Goal: Task Accomplishment & Management: Manage account settings

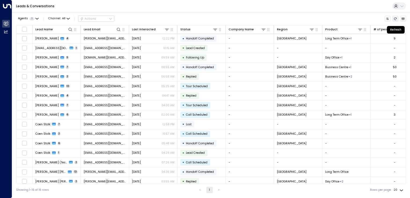
click at [396, 16] on button "Refresh" at bounding box center [396, 19] width 6 height 6
click at [396, 20] on icon "Refresh" at bounding box center [396, 18] width 3 height 2
click at [394, 17] on icon "Refresh" at bounding box center [395, 18] width 3 height 3
click at [402, 19] on icon "Archived Leads" at bounding box center [403, 18] width 3 height 3
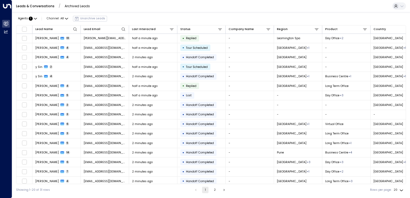
click at [32, 7] on link "Leads & Conversations" at bounding box center [35, 6] width 38 height 5
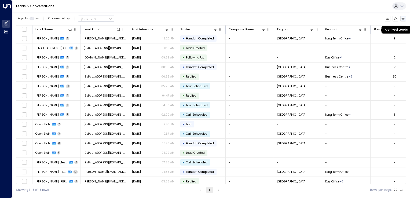
click at [402, 21] on button "Archived Leads" at bounding box center [404, 19] width 6 height 6
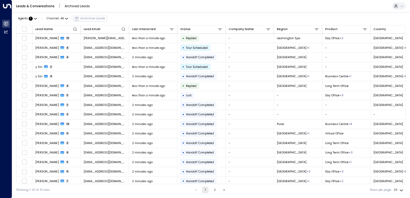
click at [45, 7] on link "Leads & Conversations" at bounding box center [35, 6] width 38 height 5
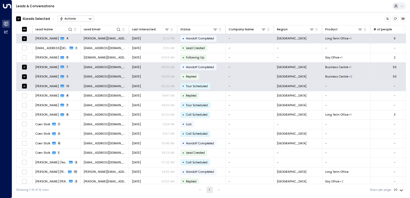
click at [74, 18] on div "Actions" at bounding box center [68, 19] width 16 height 4
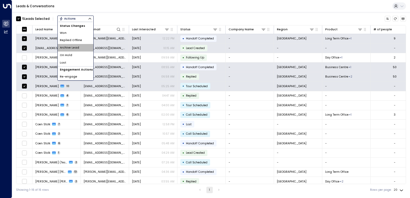
click at [80, 46] on li "Archive Lead" at bounding box center [76, 48] width 36 height 8
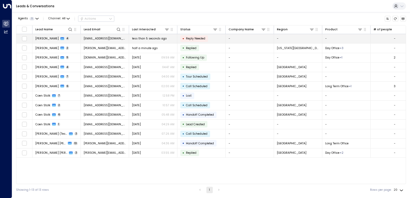
click at [106, 41] on td "sharvaripabrekar083@gmail.com" at bounding box center [105, 38] width 48 height 9
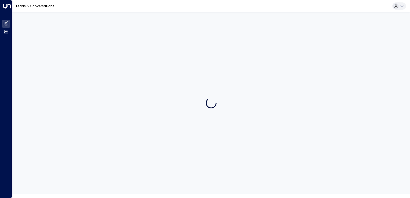
click at [106, 41] on div at bounding box center [211, 103] width 398 height 182
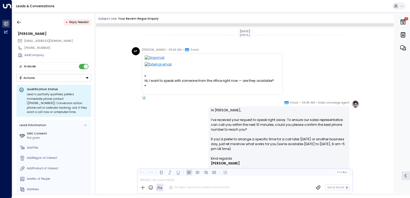
scroll to position [143, 0]
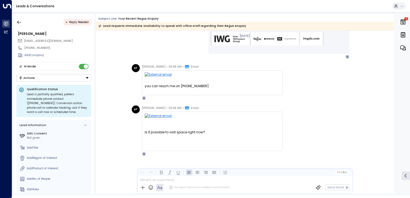
click at [230, 117] on img at bounding box center [213, 117] width 136 height 7
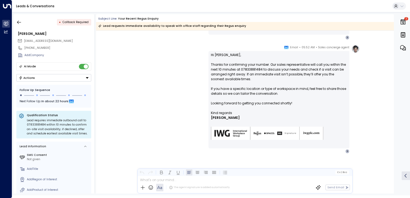
scroll to position [388, 0]
click at [17, 19] on button "button" at bounding box center [19, 22] width 10 height 10
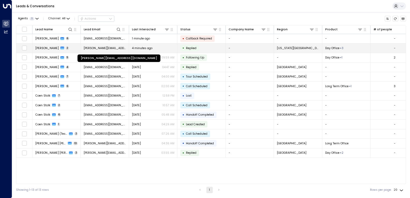
click at [95, 50] on span "[PERSON_NAME][EMAIL_ADDRESS][DOMAIN_NAME]" at bounding box center [105, 48] width 42 height 4
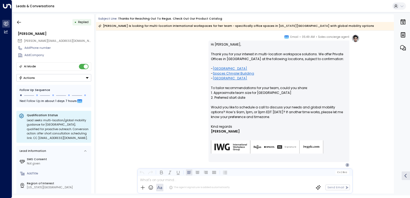
scroll to position [81, 0]
click at [219, 68] on link "[GEOGRAPHIC_DATA]" at bounding box center [230, 68] width 34 height 5
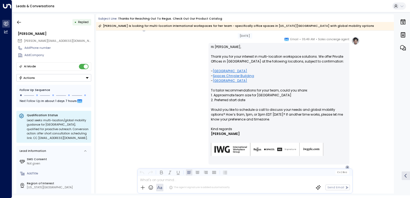
scroll to position [76, 0]
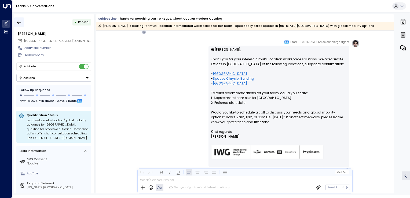
click at [20, 19] on button "button" at bounding box center [19, 22] width 10 height 10
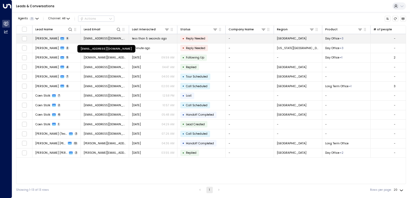
click at [96, 38] on span "[EMAIL_ADDRESS][DOMAIN_NAME]" at bounding box center [105, 39] width 42 height 4
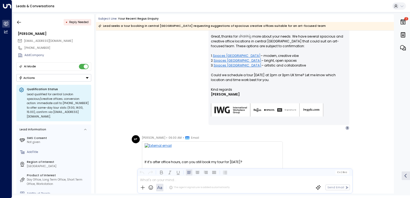
scroll to position [575, 0]
click at [17, 23] on icon "button" at bounding box center [18, 22] width 5 height 5
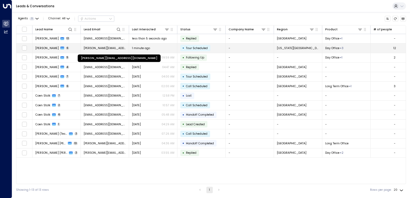
click at [101, 47] on span "[PERSON_NAME][EMAIL_ADDRESS][DOMAIN_NAME]" at bounding box center [105, 48] width 42 height 4
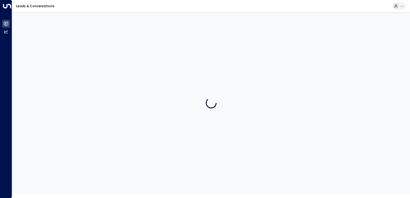
click at [101, 47] on div at bounding box center [211, 103] width 398 height 182
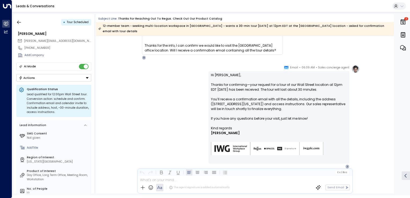
scroll to position [415, 0]
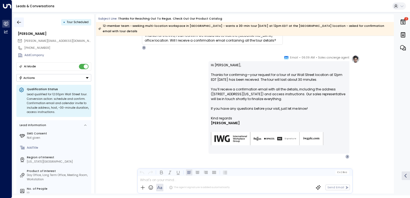
click at [22, 22] on button "button" at bounding box center [19, 22] width 10 height 10
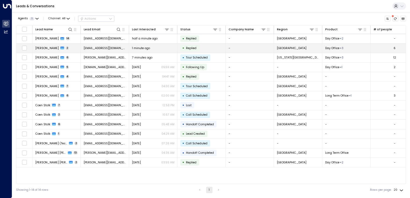
click at [97, 50] on span "[EMAIL_ADDRESS][DOMAIN_NAME]" at bounding box center [105, 48] width 42 height 4
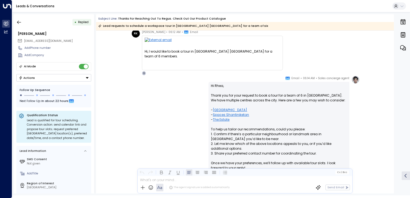
scroll to position [21, 0]
click at [236, 107] on link "[GEOGRAPHIC_DATA]" at bounding box center [230, 109] width 34 height 5
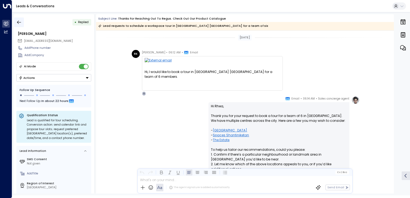
click at [17, 23] on icon "button" at bounding box center [18, 22] width 5 height 5
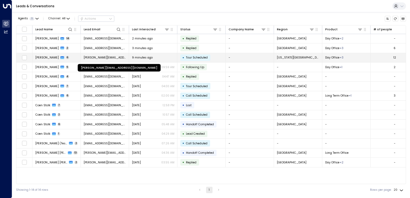
click at [98, 57] on span "[PERSON_NAME][EMAIL_ADDRESS][DOMAIN_NAME]" at bounding box center [105, 58] width 42 height 4
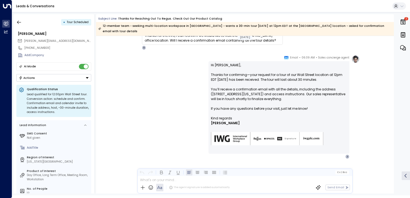
scroll to position [371, 0]
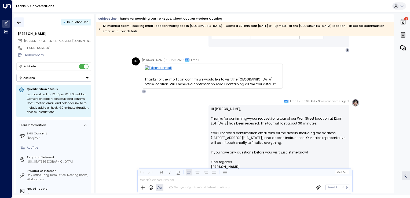
click at [21, 22] on icon "button" at bounding box center [18, 22] width 5 height 5
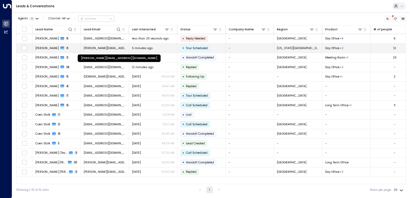
click at [88, 48] on span "[PERSON_NAME][EMAIL_ADDRESS][DOMAIN_NAME]" at bounding box center [105, 48] width 42 height 4
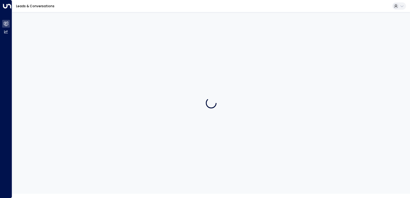
click at [88, 48] on div at bounding box center [211, 103] width 398 height 182
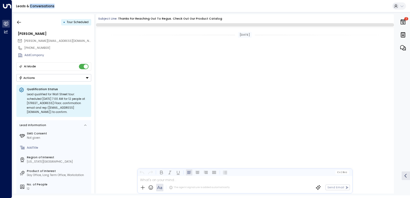
scroll to position [701, 0]
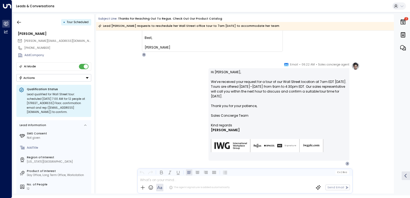
drag, startPoint x: 88, startPoint y: 48, endPoint x: 152, endPoint y: 49, distance: 63.9
click at [152, 49] on div "Hi, thank you, just a quick update as the team are eager to visit this morning,…" at bounding box center [213, 35] width 136 height 29
click at [123, 76] on div "Sales concierge agent • 06:22 AM • Email Hi [PERSON_NAME], We’ve received your …" at bounding box center [245, 134] width 298 height 144
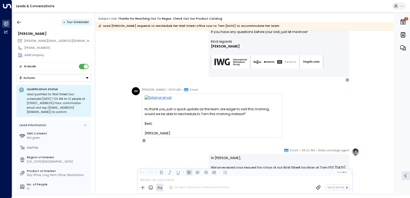
scroll to position [615, 0]
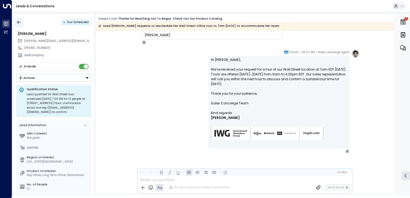
click at [18, 23] on icon "button" at bounding box center [18, 22] width 5 height 5
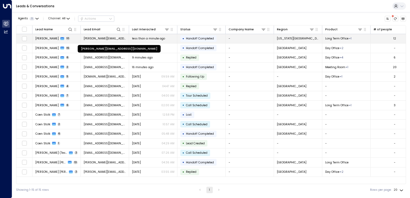
click at [107, 39] on span "[PERSON_NAME][EMAIL_ADDRESS][DOMAIN_NAME]" at bounding box center [105, 39] width 42 height 4
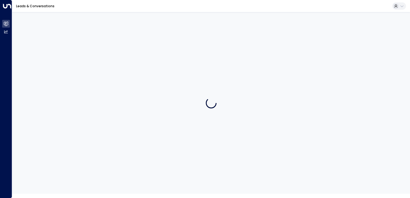
click at [107, 39] on div at bounding box center [211, 103] width 398 height 182
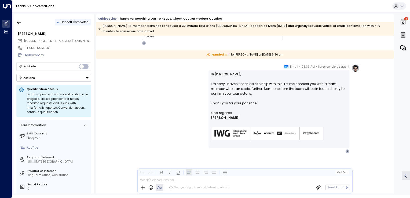
scroll to position [909, 0]
click at [18, 20] on icon "button" at bounding box center [18, 22] width 5 height 5
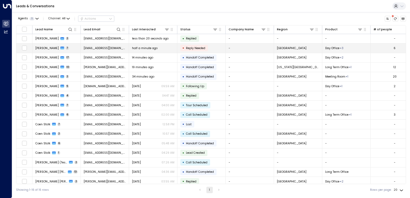
click at [113, 49] on span "[EMAIL_ADDRESS][DOMAIN_NAME]" at bounding box center [105, 48] width 42 height 4
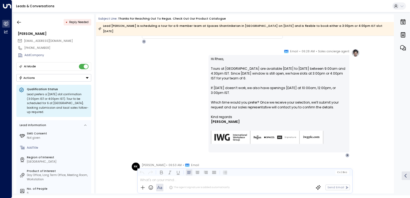
scroll to position [481, 0]
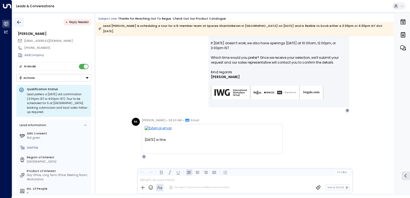
click at [19, 24] on icon "button" at bounding box center [18, 22] width 5 height 5
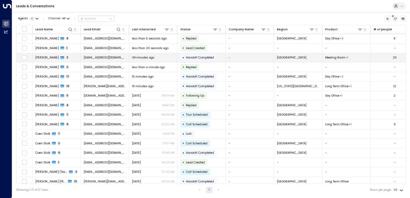
click at [102, 54] on td "[EMAIL_ADDRESS][DOMAIN_NAME]" at bounding box center [105, 57] width 48 height 9
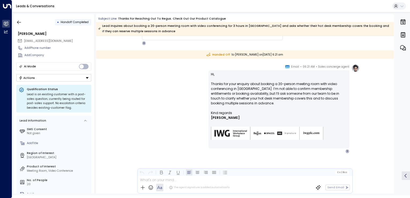
scroll to position [66, 0]
click at [19, 24] on icon "button" at bounding box center [18, 22] width 5 height 5
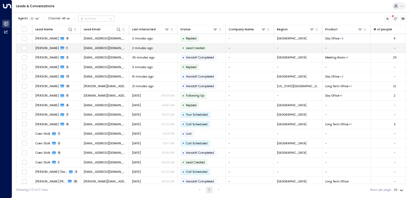
click at [113, 49] on span "[EMAIL_ADDRESS][DOMAIN_NAME]" at bounding box center [105, 48] width 42 height 4
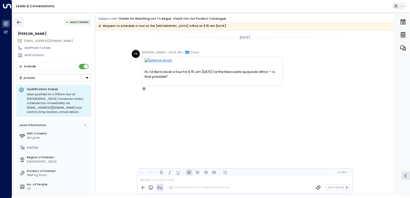
click at [20, 20] on icon "button" at bounding box center [18, 22] width 5 height 5
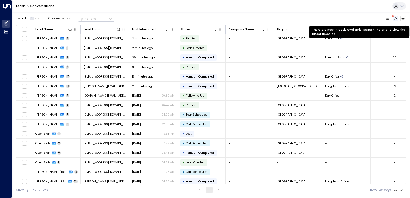
click at [394, 18] on button "There are new threads available. Refresh the grid to view the latest updates." at bounding box center [396, 19] width 6 height 6
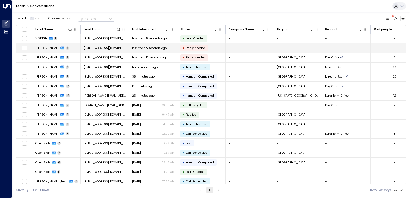
click at [92, 50] on td "[EMAIL_ADDRESS][DOMAIN_NAME]" at bounding box center [105, 48] width 48 height 9
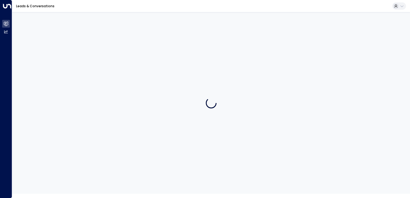
click at [92, 50] on div at bounding box center [211, 103] width 398 height 182
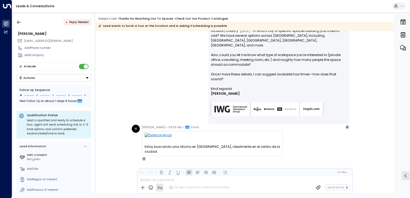
scroll to position [88, 0]
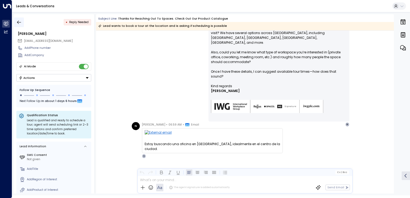
click at [19, 23] on icon "button" at bounding box center [18, 22] width 5 height 5
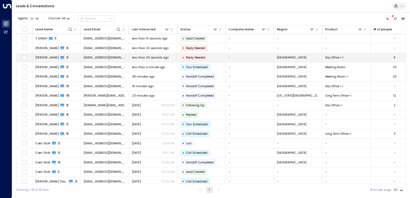
click at [109, 57] on span "[EMAIL_ADDRESS][DOMAIN_NAME]" at bounding box center [105, 58] width 42 height 4
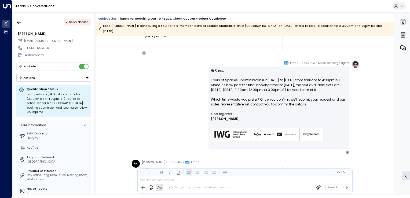
scroll to position [637, 0]
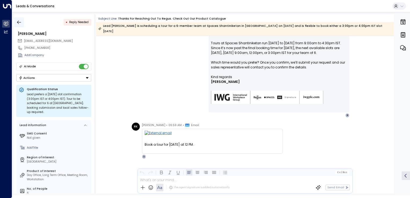
click at [20, 19] on button "button" at bounding box center [19, 22] width 10 height 10
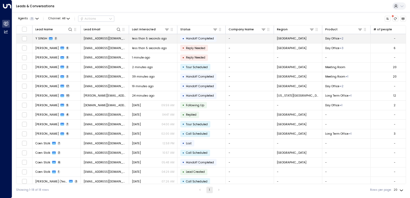
click at [96, 41] on td "[EMAIL_ADDRESS][DOMAIN_NAME]" at bounding box center [105, 38] width 48 height 9
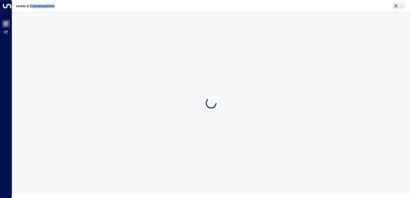
click at [96, 41] on div at bounding box center [211, 103] width 398 height 182
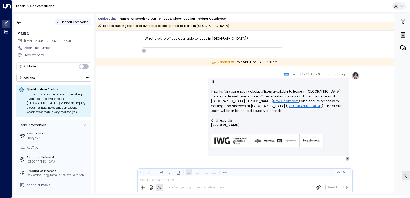
click at [147, 125] on div "Sales concierge agent • 07:00 AM • Email Hi, Thanks for your enquiry about offi…" at bounding box center [245, 116] width 230 height 89
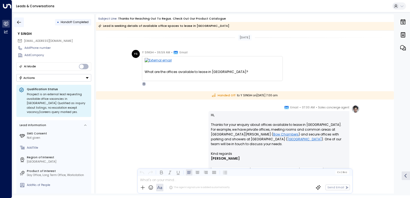
click at [16, 23] on icon "button" at bounding box center [18, 22] width 5 height 5
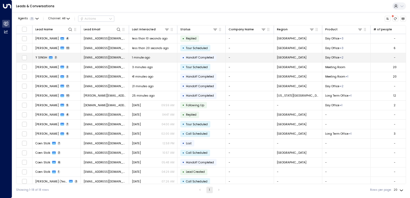
click at [101, 59] on span "[EMAIL_ADDRESS][DOMAIN_NAME]" at bounding box center [105, 58] width 42 height 4
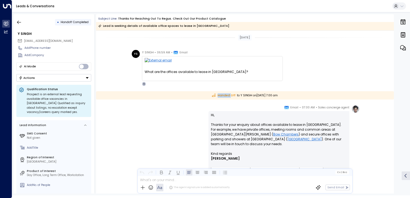
click at [101, 91] on div "Handed Off to Y [PERSON_NAME] [DATE][DATE] 7:00 am" at bounding box center [245, 95] width 298 height 8
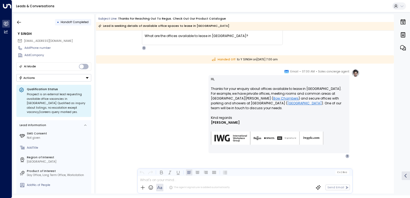
drag, startPoint x: 101, startPoint y: 59, endPoint x: 169, endPoint y: 96, distance: 77.2
click at [169, 96] on div "Sales concierge agent • 07:00 AM • Email Hi, Thanks for your enquiry about offi…" at bounding box center [245, 113] width 230 height 89
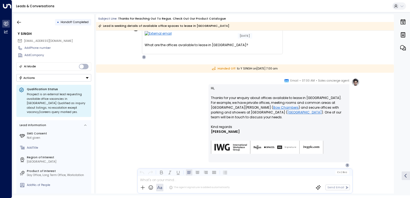
scroll to position [0, 0]
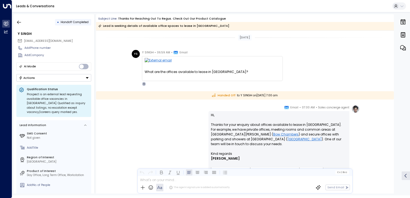
click at [383, 59] on div "[PERSON_NAME] • 06:59 AM • Email What are the offices available to lease in [GE…" at bounding box center [245, 68] width 298 height 36
click at [21, 22] on icon "button" at bounding box center [18, 22] width 5 height 5
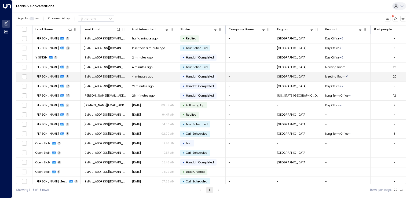
click at [117, 80] on td "[EMAIL_ADDRESS][DOMAIN_NAME]" at bounding box center [105, 76] width 48 height 9
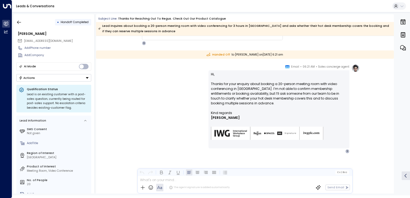
scroll to position [66, 0]
click at [23, 20] on button "button" at bounding box center [19, 22] width 10 height 10
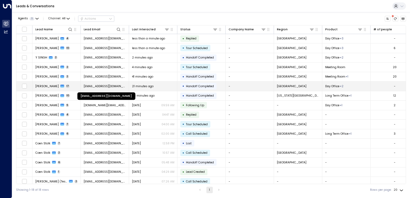
click at [104, 84] on span "[EMAIL_ADDRESS][DOMAIN_NAME]" at bounding box center [105, 86] width 42 height 4
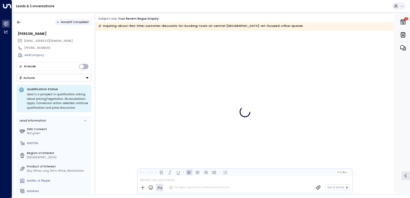
scroll to position [1912, 0]
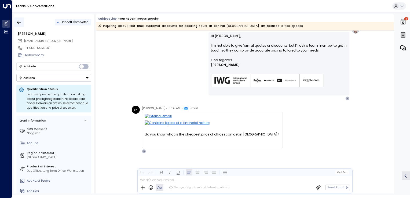
click at [20, 21] on icon "button" at bounding box center [18, 22] width 5 height 5
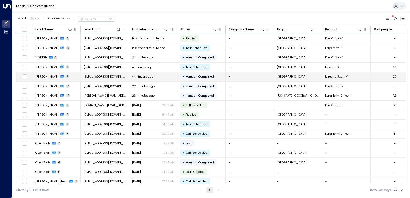
click at [113, 77] on span "[EMAIL_ADDRESS][DOMAIN_NAME]" at bounding box center [105, 77] width 42 height 4
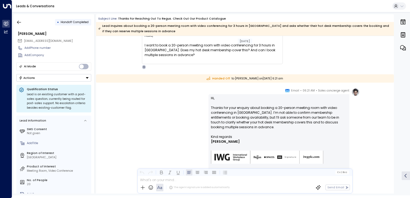
scroll to position [54, 0]
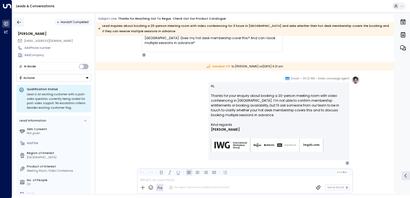
click at [21, 21] on icon "button" at bounding box center [18, 22] width 5 height 5
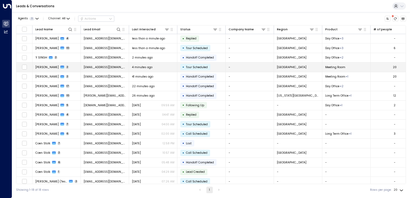
click at [99, 70] on td "[EMAIL_ADDRESS][DOMAIN_NAME]" at bounding box center [105, 67] width 48 height 9
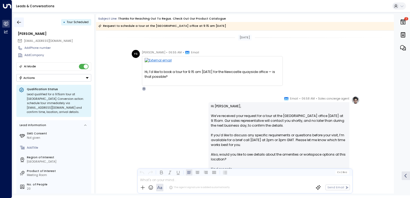
click at [19, 22] on icon "button" at bounding box center [18, 22] width 5 height 5
